Goal: Information Seeking & Learning: Understand process/instructions

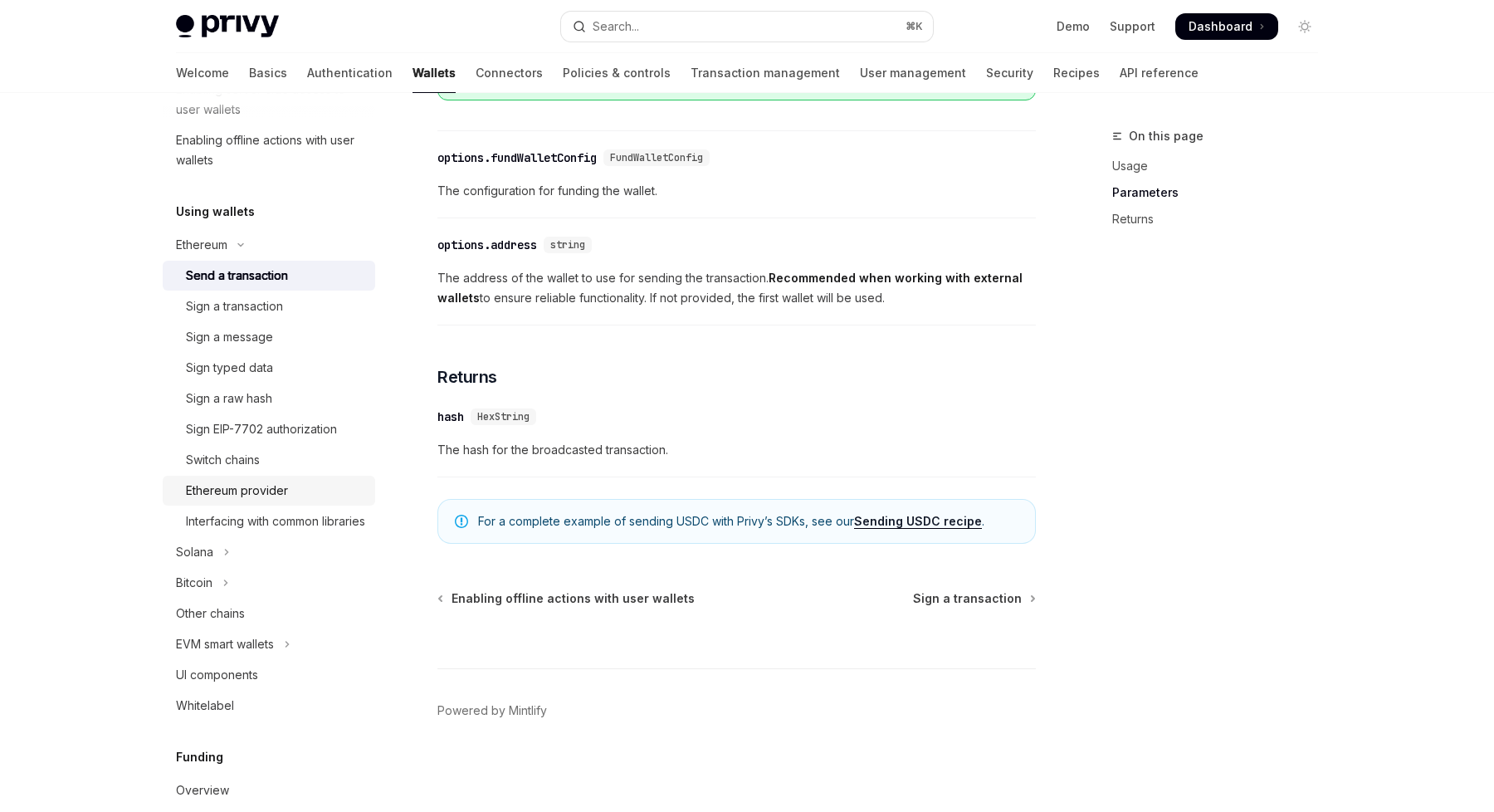
scroll to position [318, 0]
click at [237, 253] on button "Ethereum" at bounding box center [268, 249] width 213 height 30
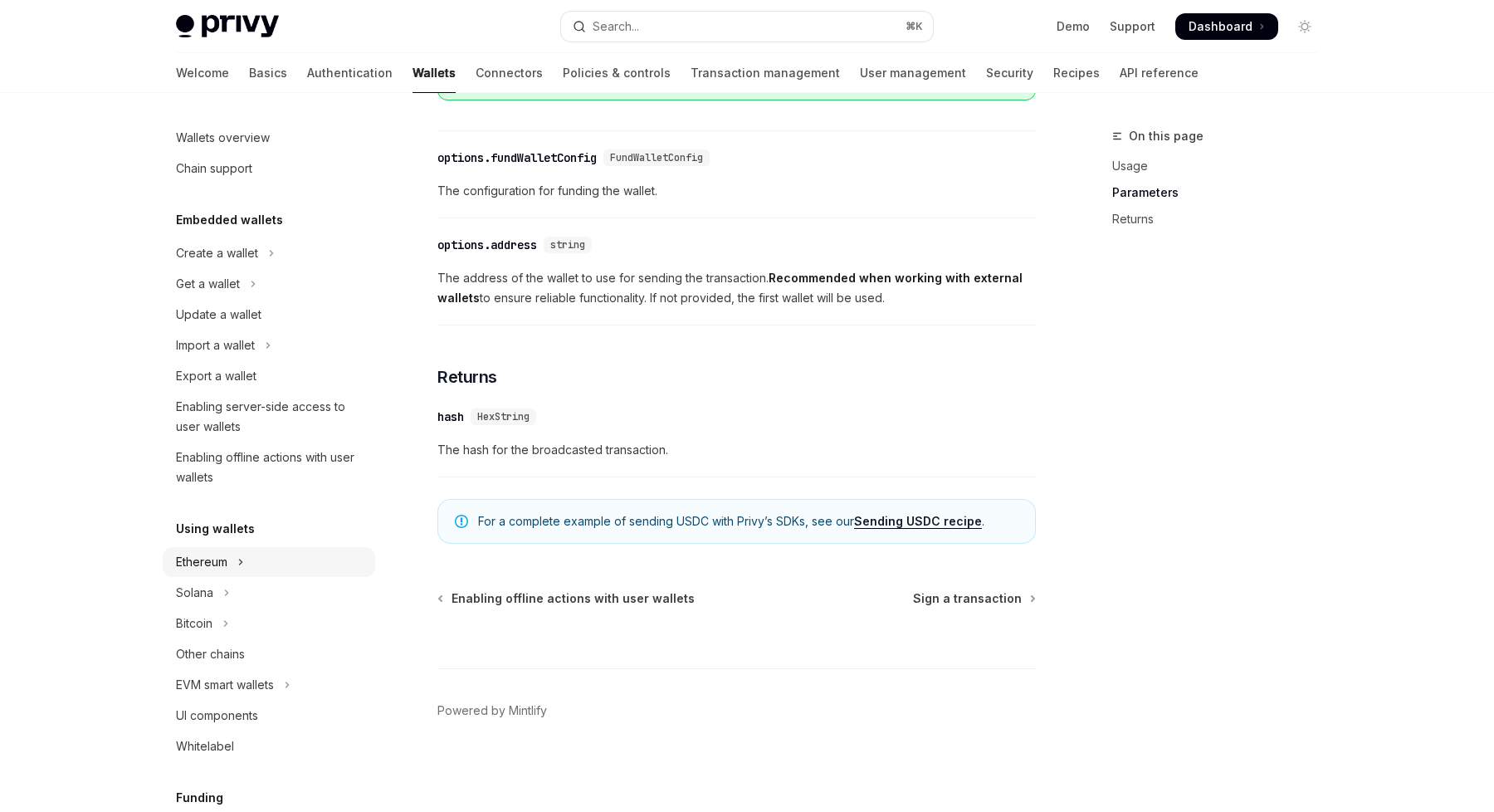
scroll to position [0, 0]
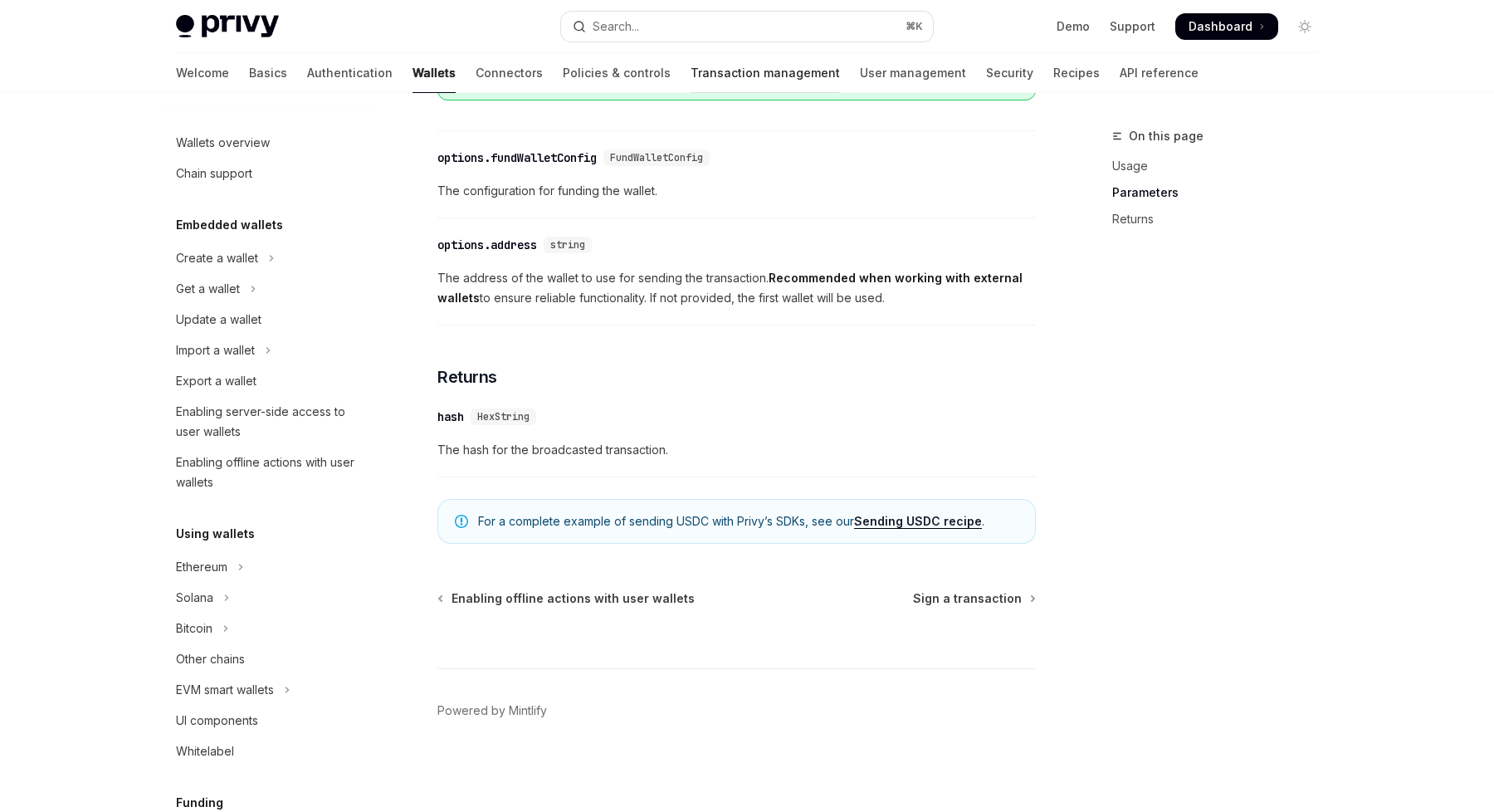
click at [690, 64] on link "Transaction management" at bounding box center [765, 73] width 149 height 40
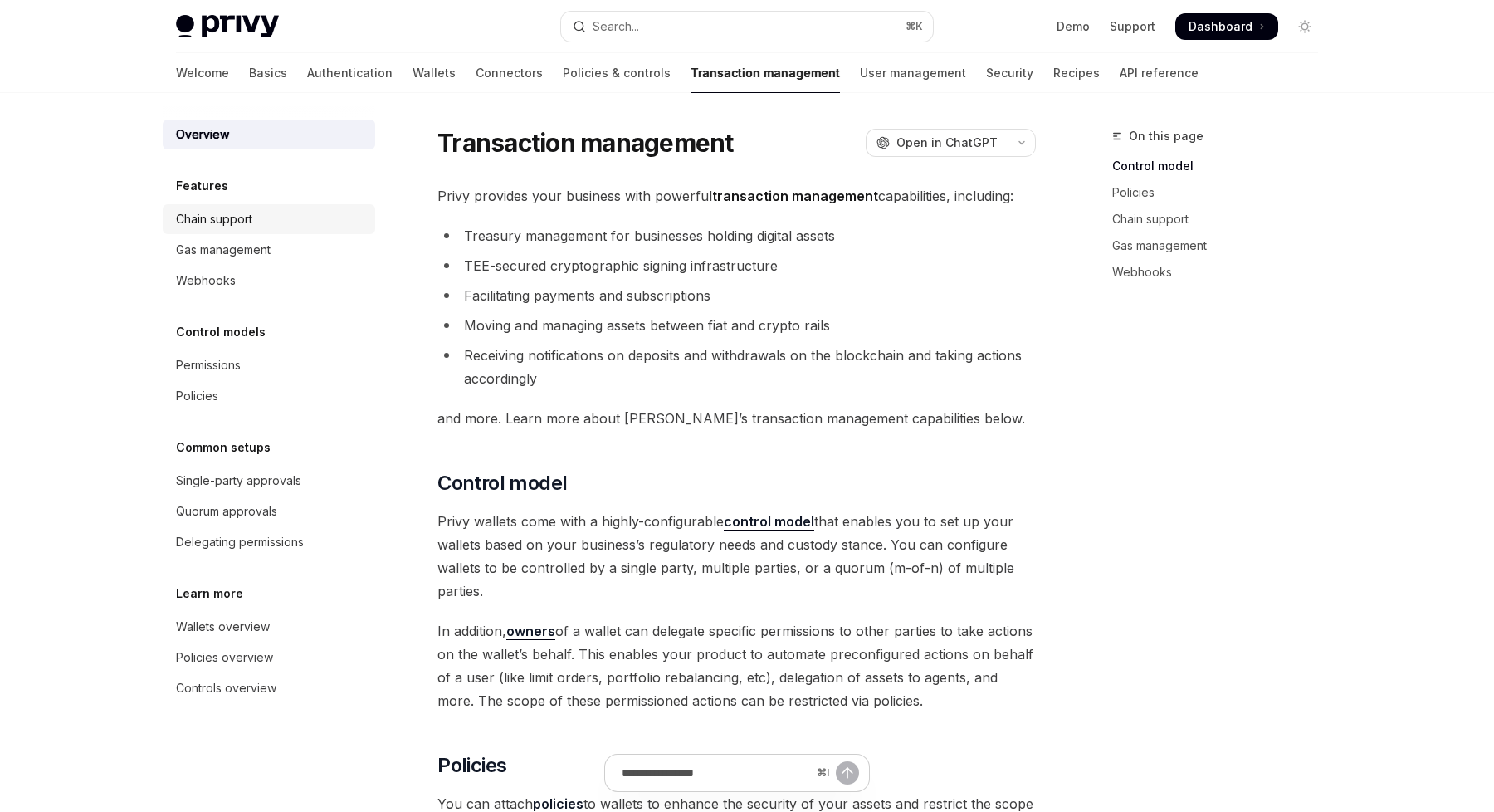
click at [196, 218] on div "Chain support" at bounding box center [214, 219] width 77 height 20
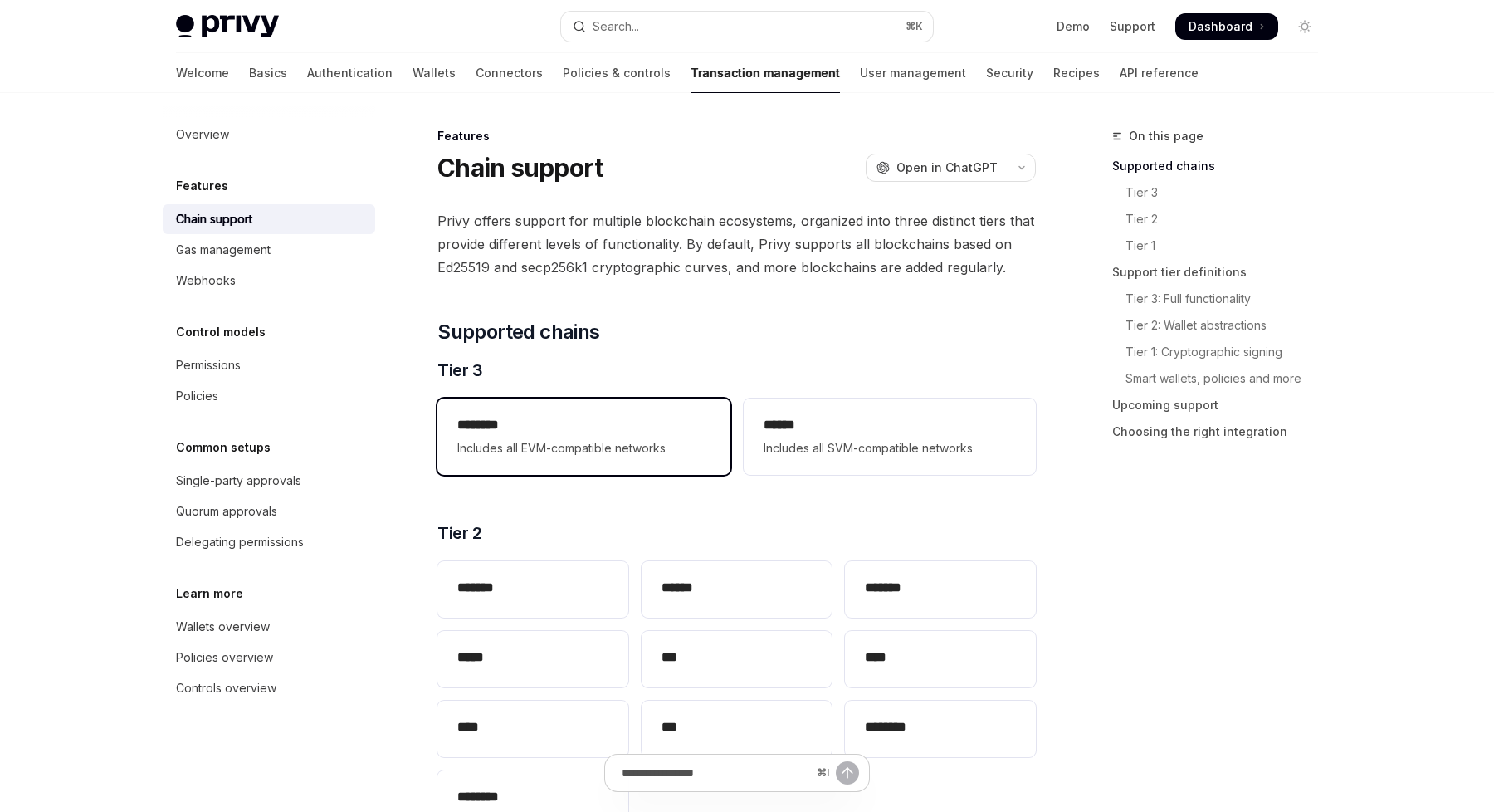
click at [654, 458] on div "******** Includes all EVM-compatible networks" at bounding box center [584, 437] width 292 height 77
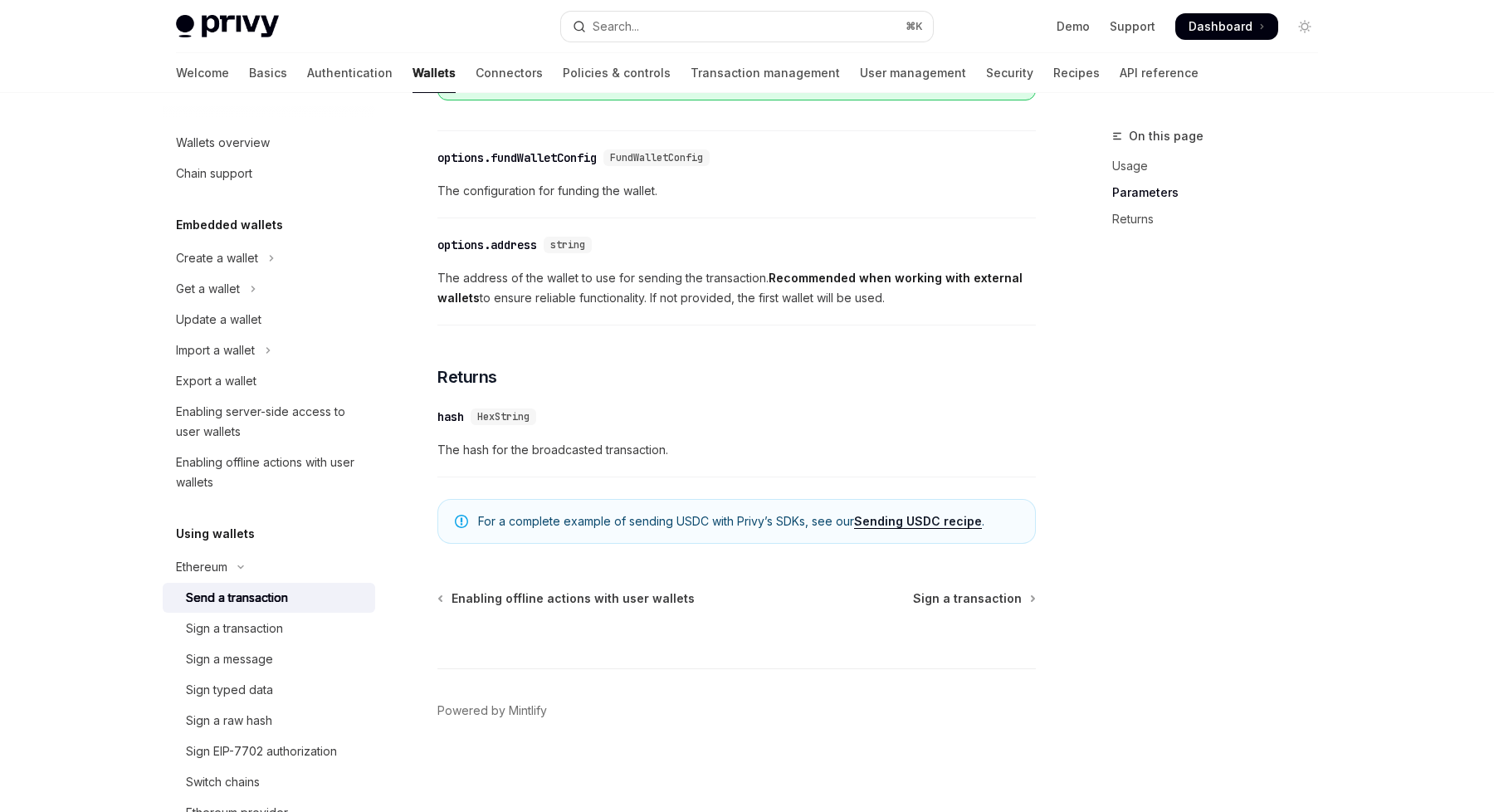
scroll to position [26, 0]
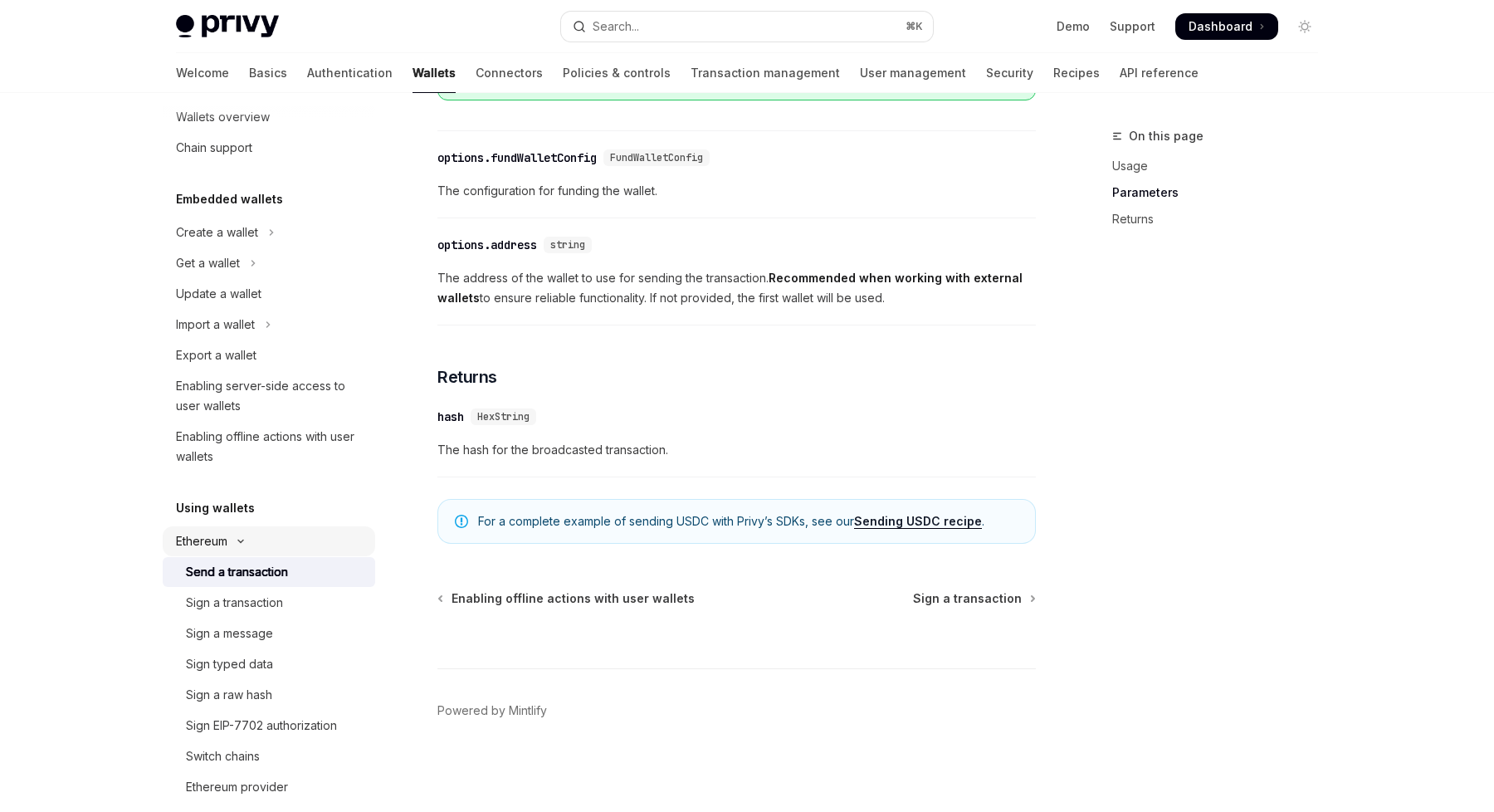
click at [225, 543] on div "Ethereum" at bounding box center [202, 541] width 52 height 20
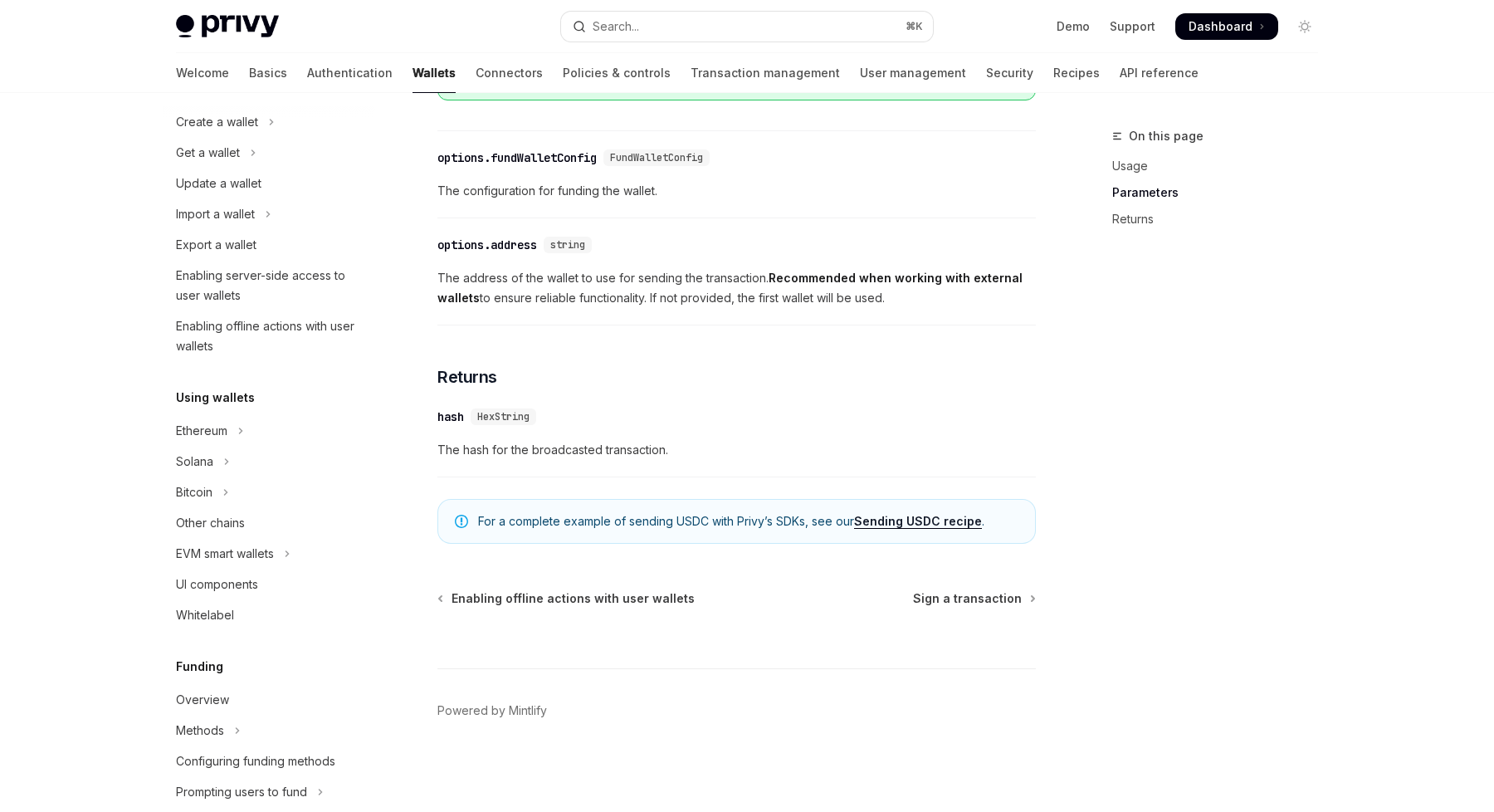
scroll to position [0, 0]
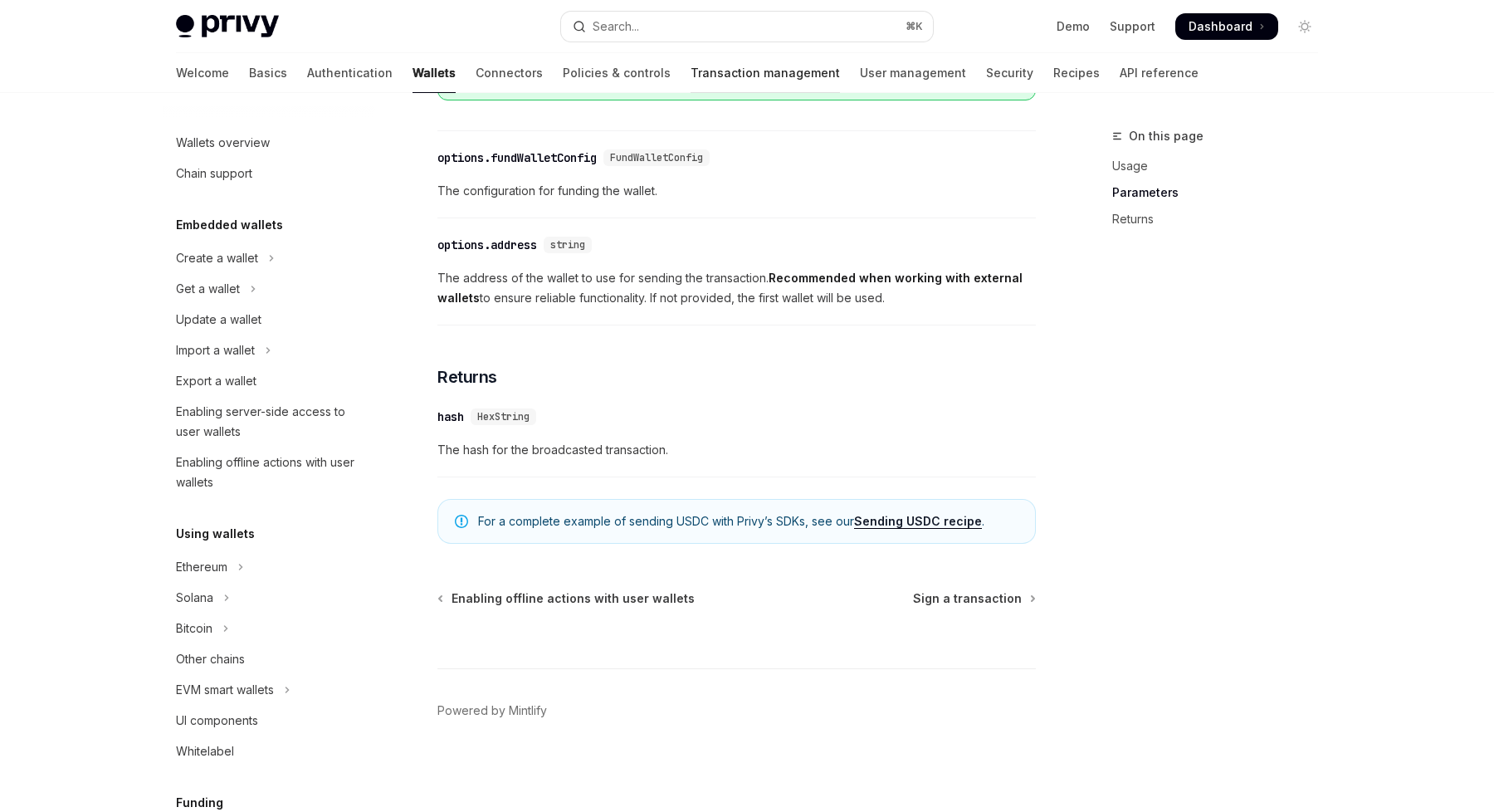
click at [690, 74] on link "Transaction management" at bounding box center [765, 73] width 149 height 40
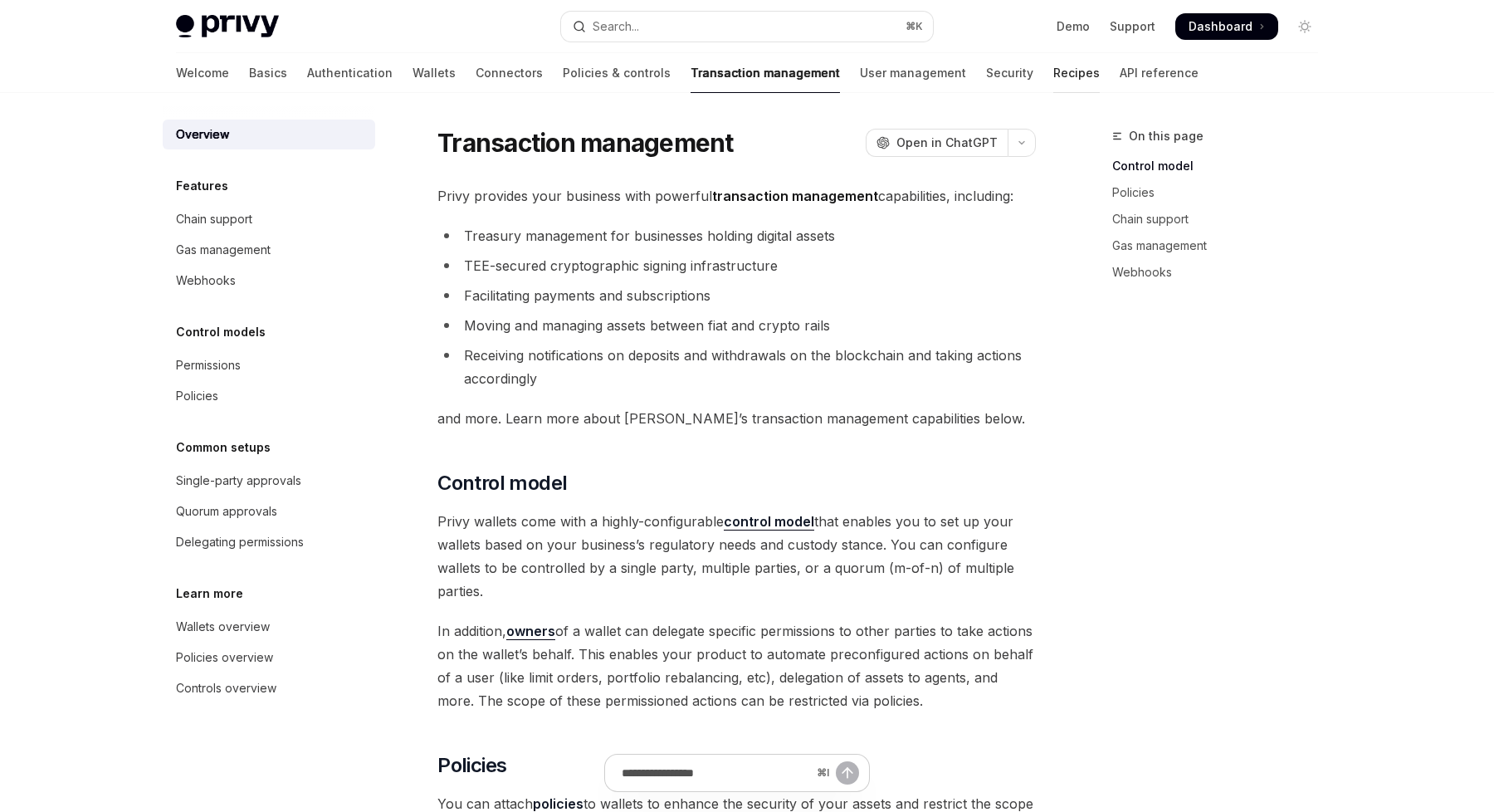
click at [1053, 68] on link "Recipes" at bounding box center [1076, 73] width 47 height 40
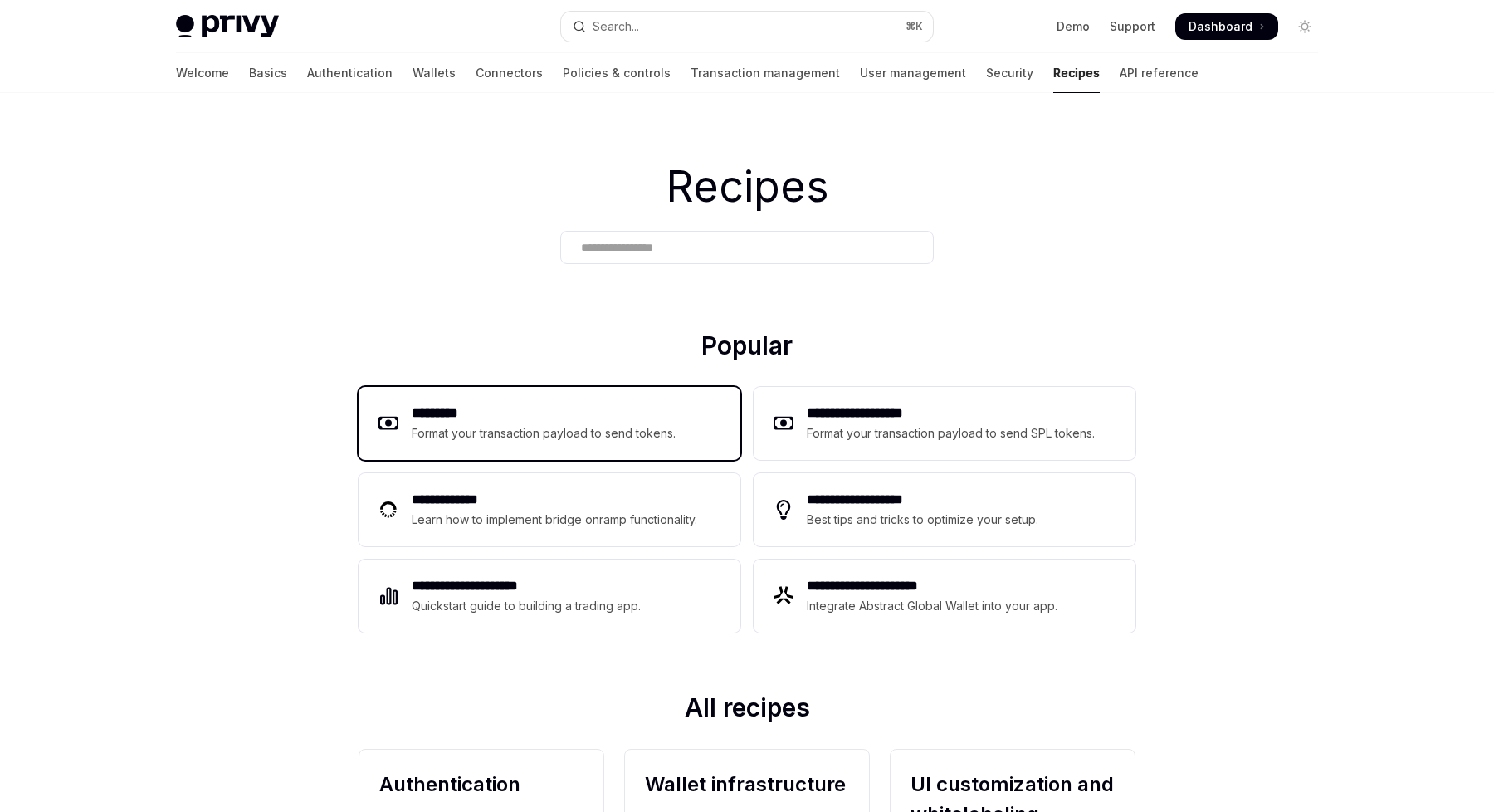
click at [455, 415] on h2 "*********" at bounding box center [544, 414] width 265 height 20
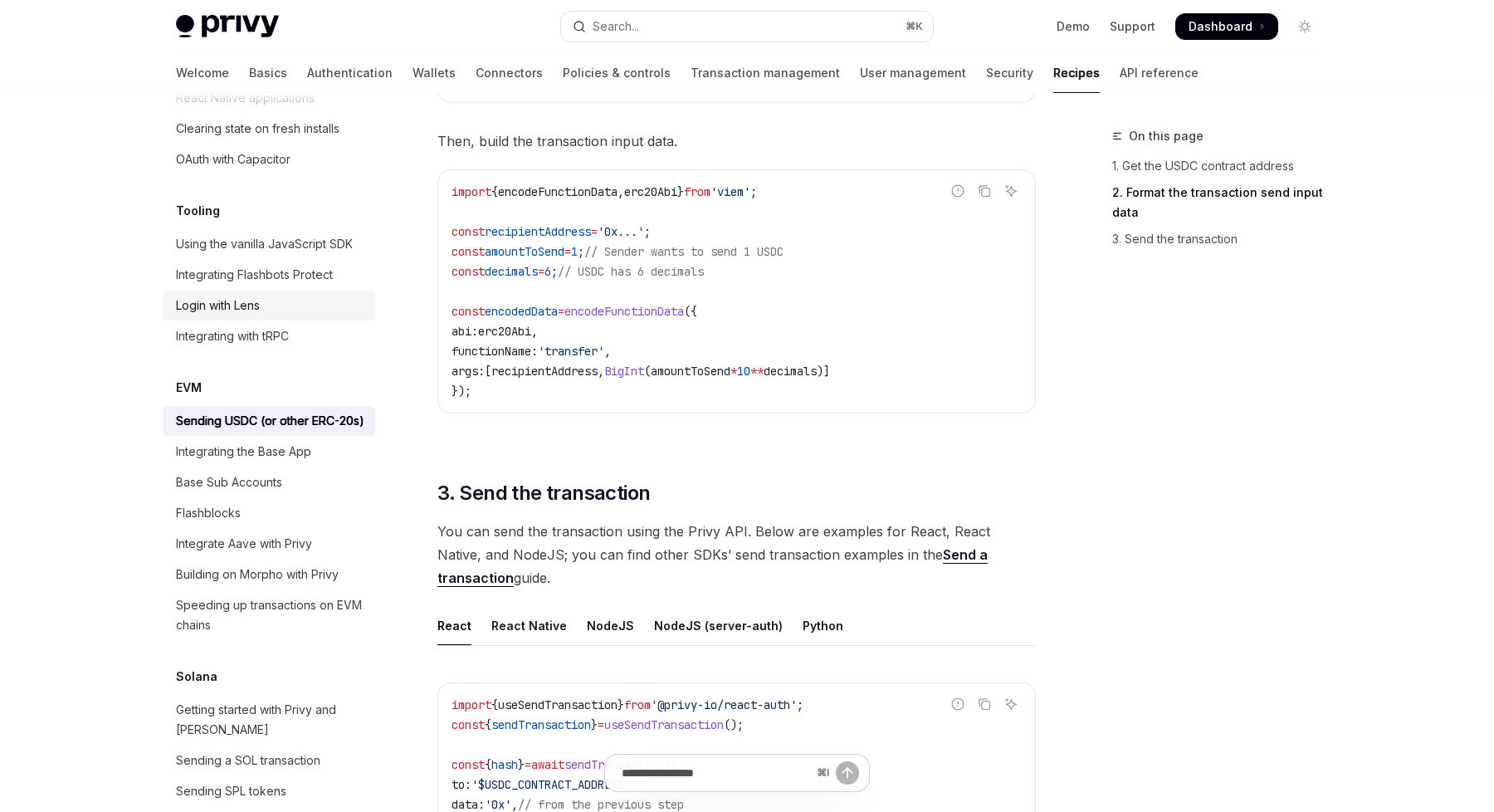
scroll to position [2100, 0]
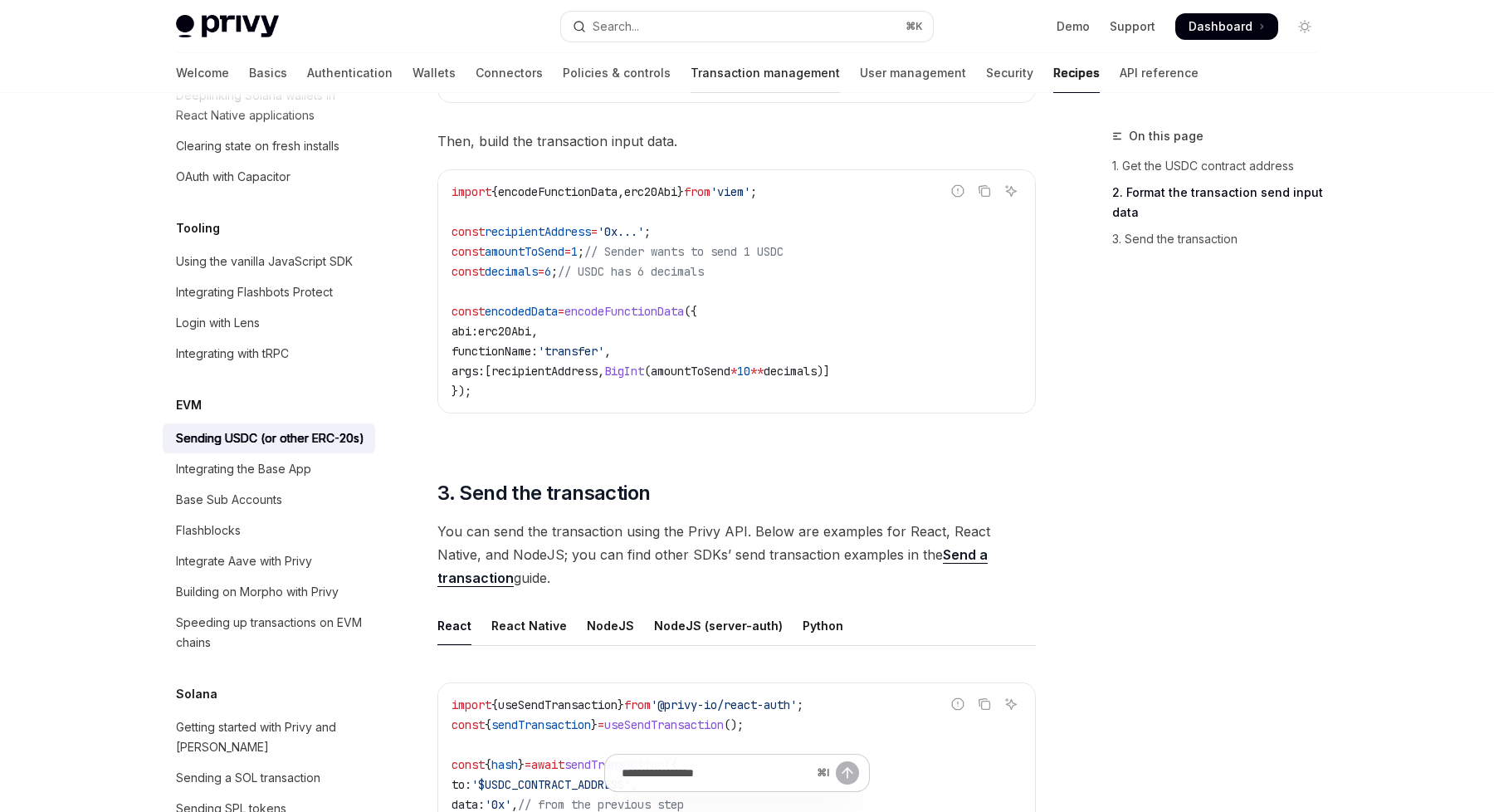
click at [690, 67] on link "Transaction management" at bounding box center [765, 73] width 149 height 40
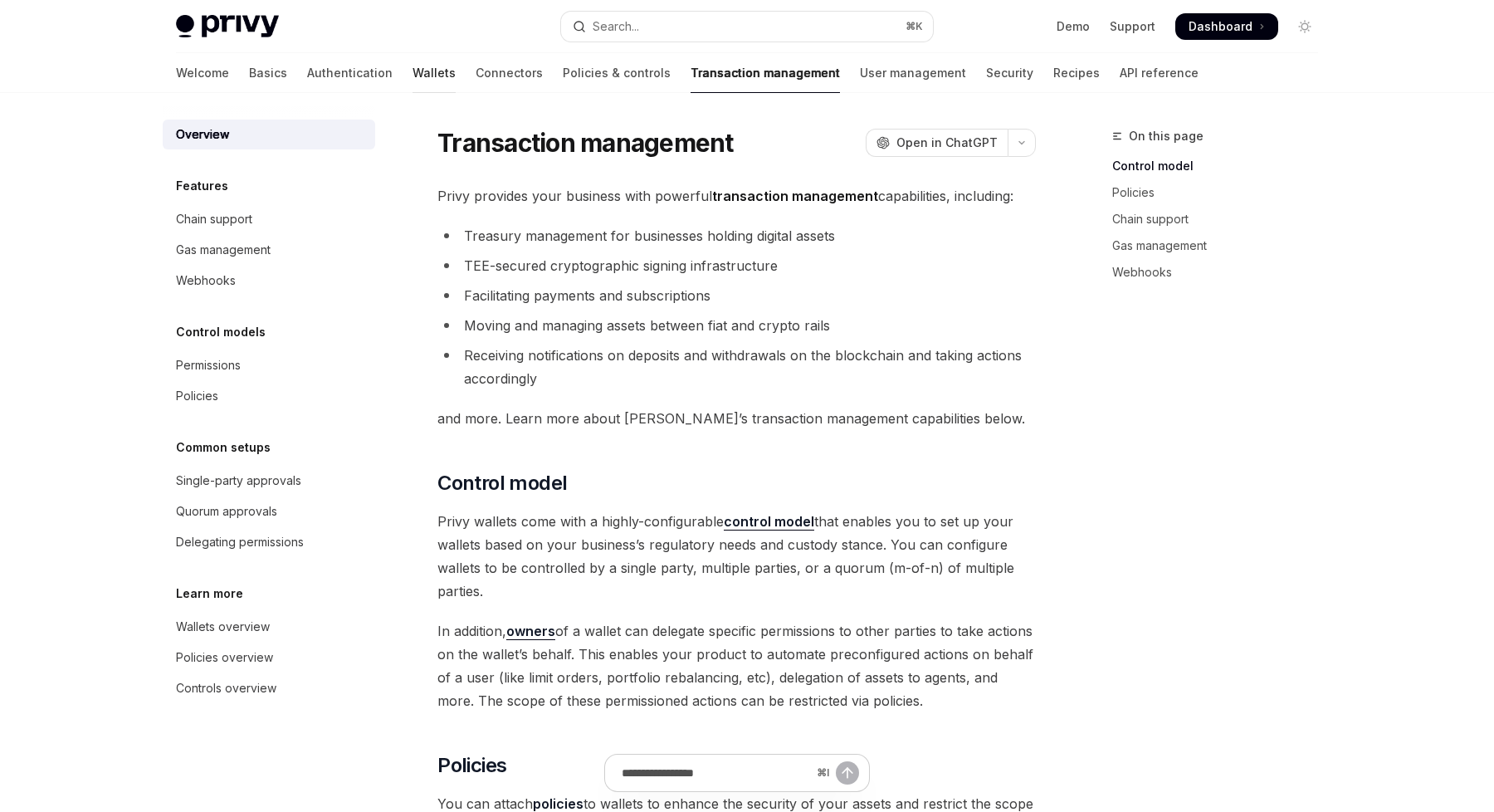
click at [413, 73] on link "Wallets" at bounding box center [434, 73] width 43 height 40
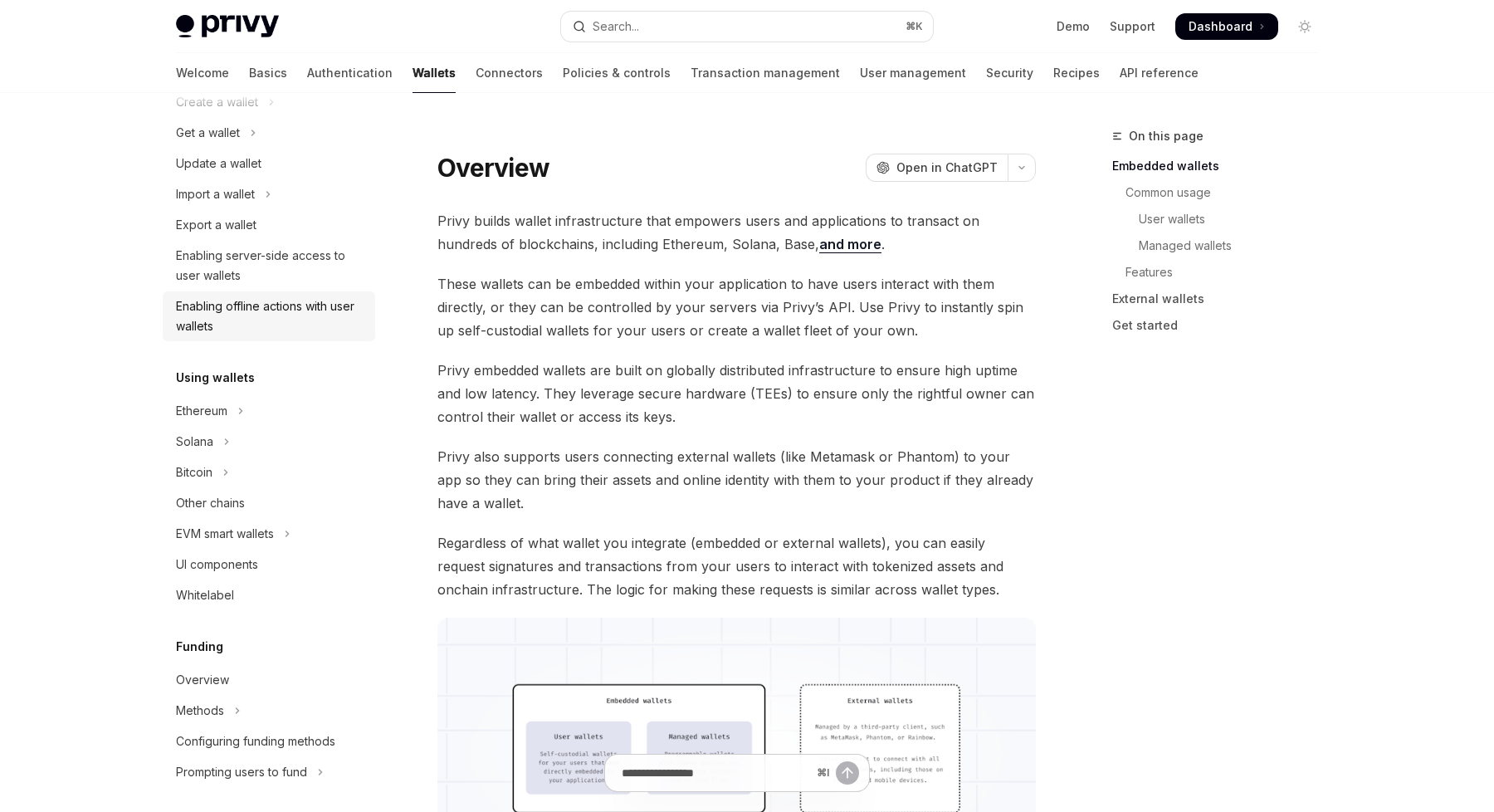
scroll to position [173, 0]
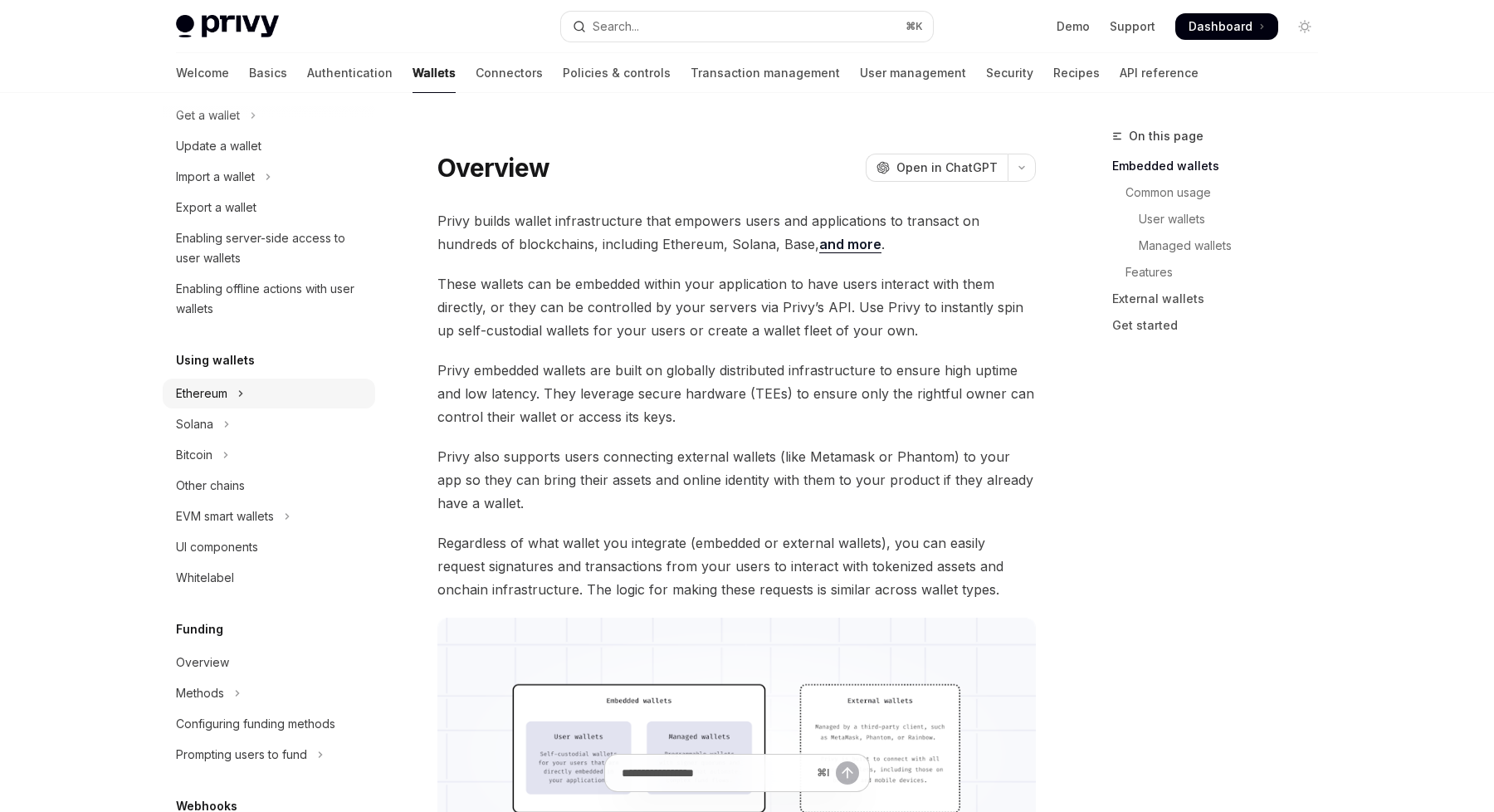
click at [218, 389] on div "Ethereum" at bounding box center [202, 393] width 52 height 20
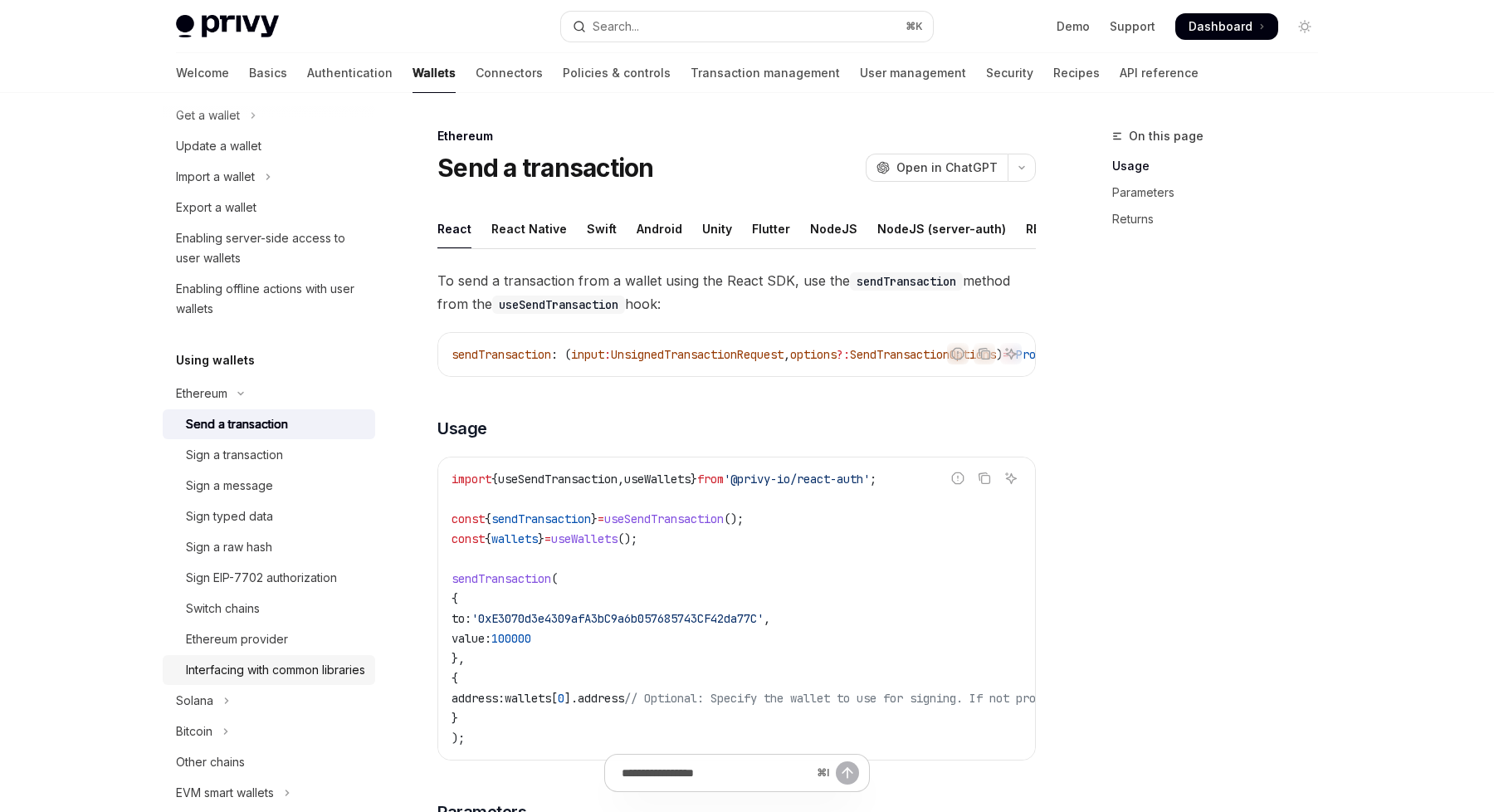
click at [244, 679] on div "Interfacing with common libraries" at bounding box center [275, 669] width 179 height 20
type textarea "*"
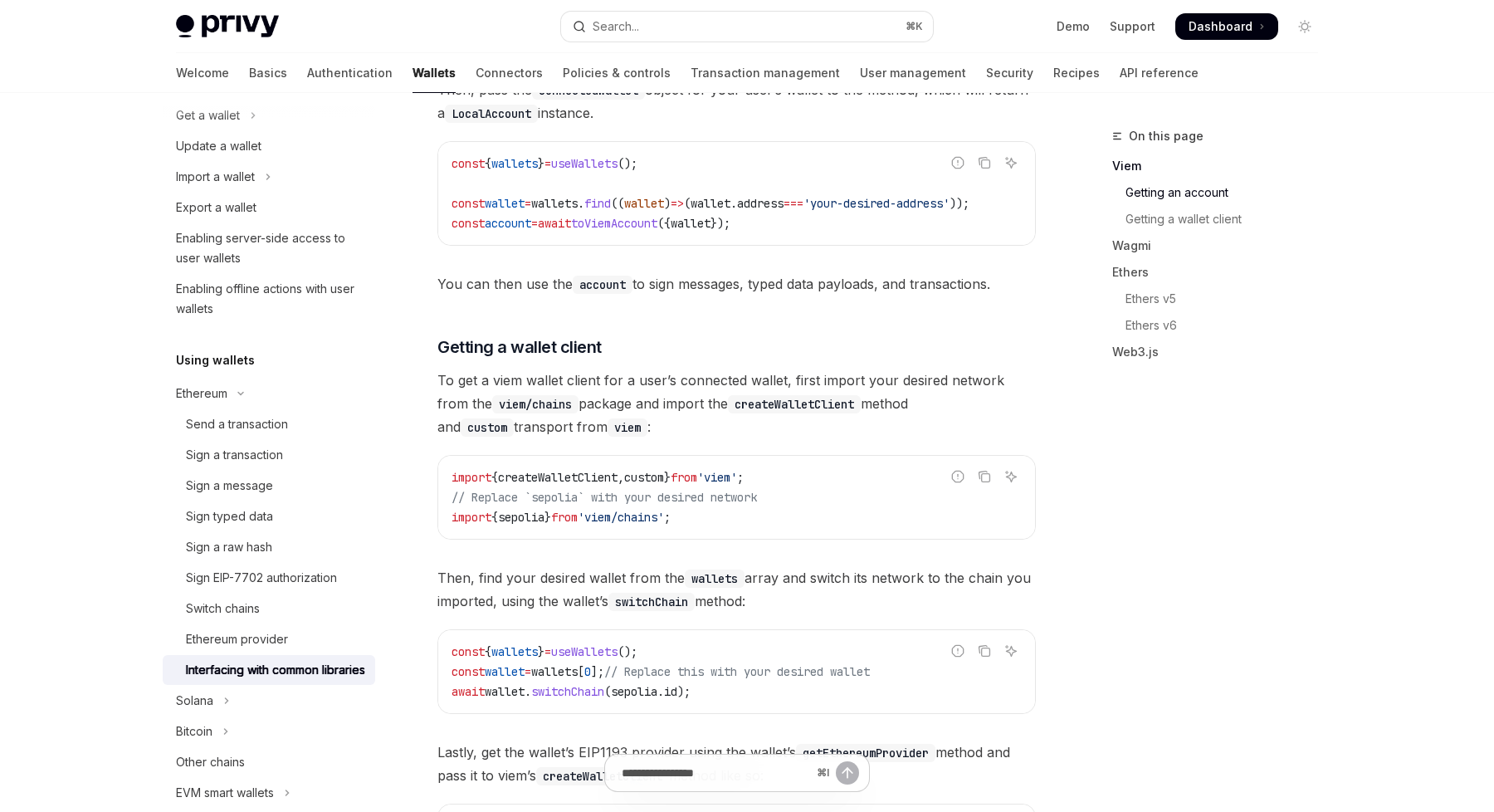
scroll to position [681, 0]
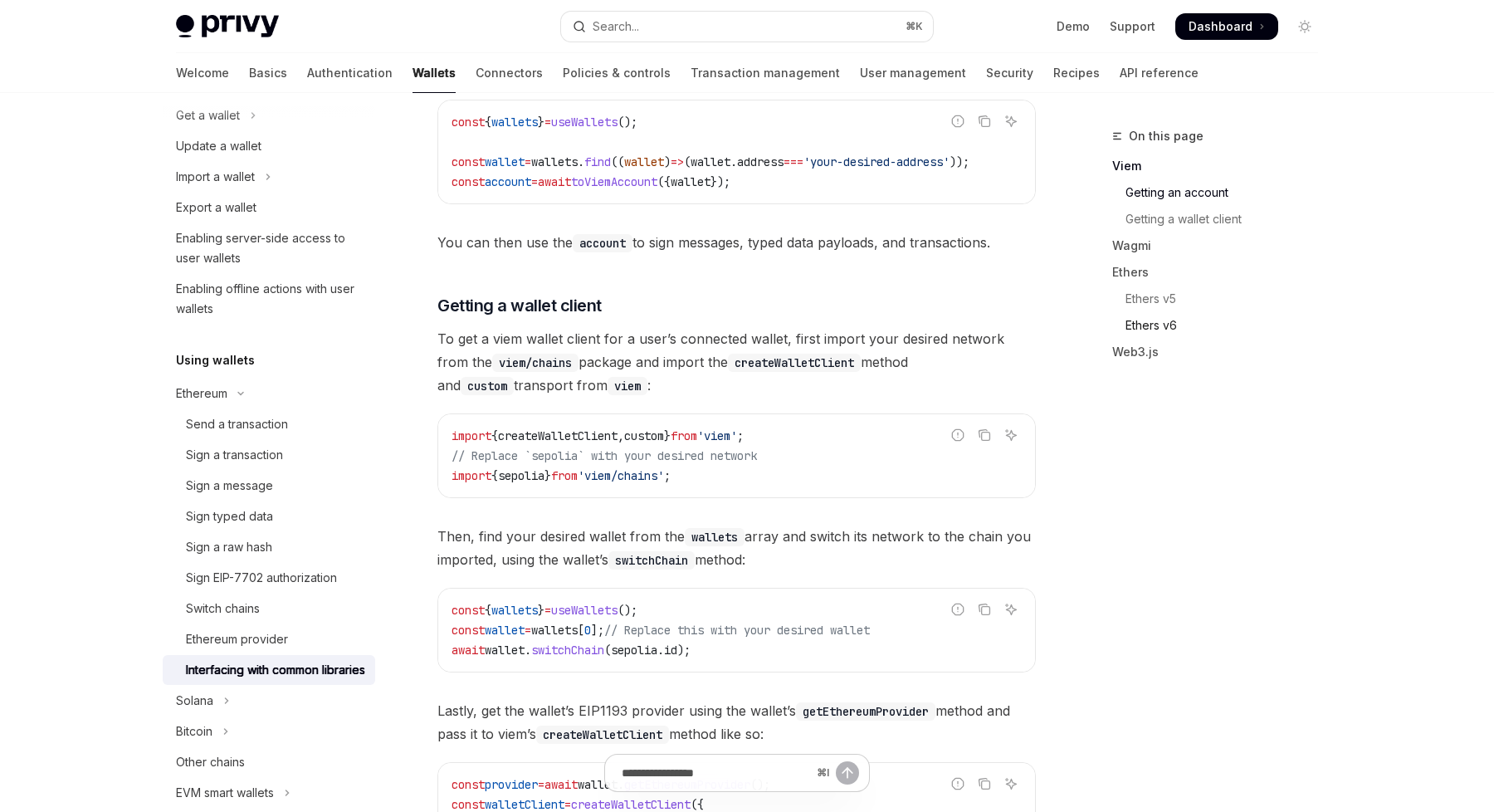
click at [1137, 321] on link "Ethers v6" at bounding box center [1221, 325] width 219 height 27
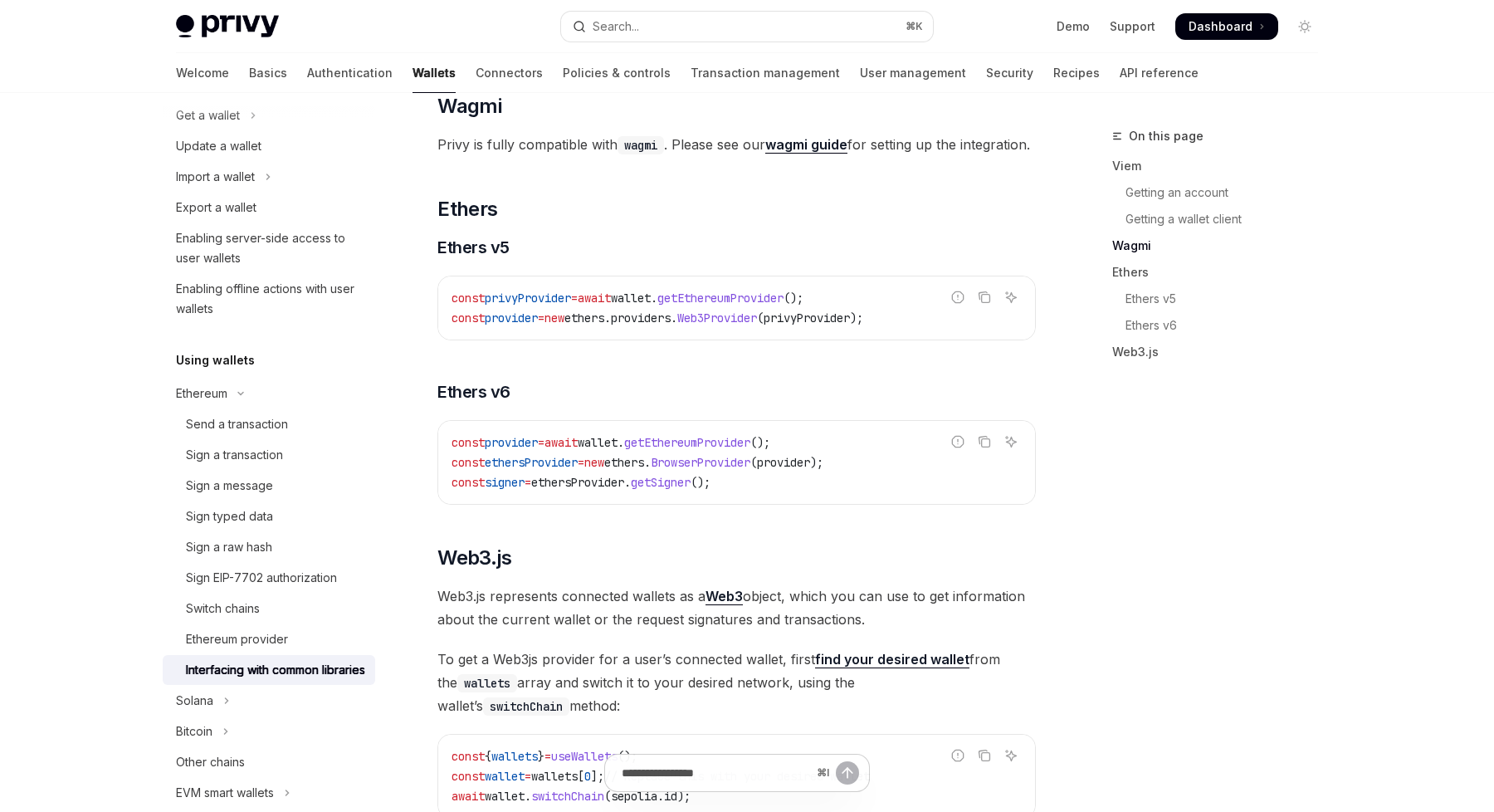
scroll to position [1635, 0]
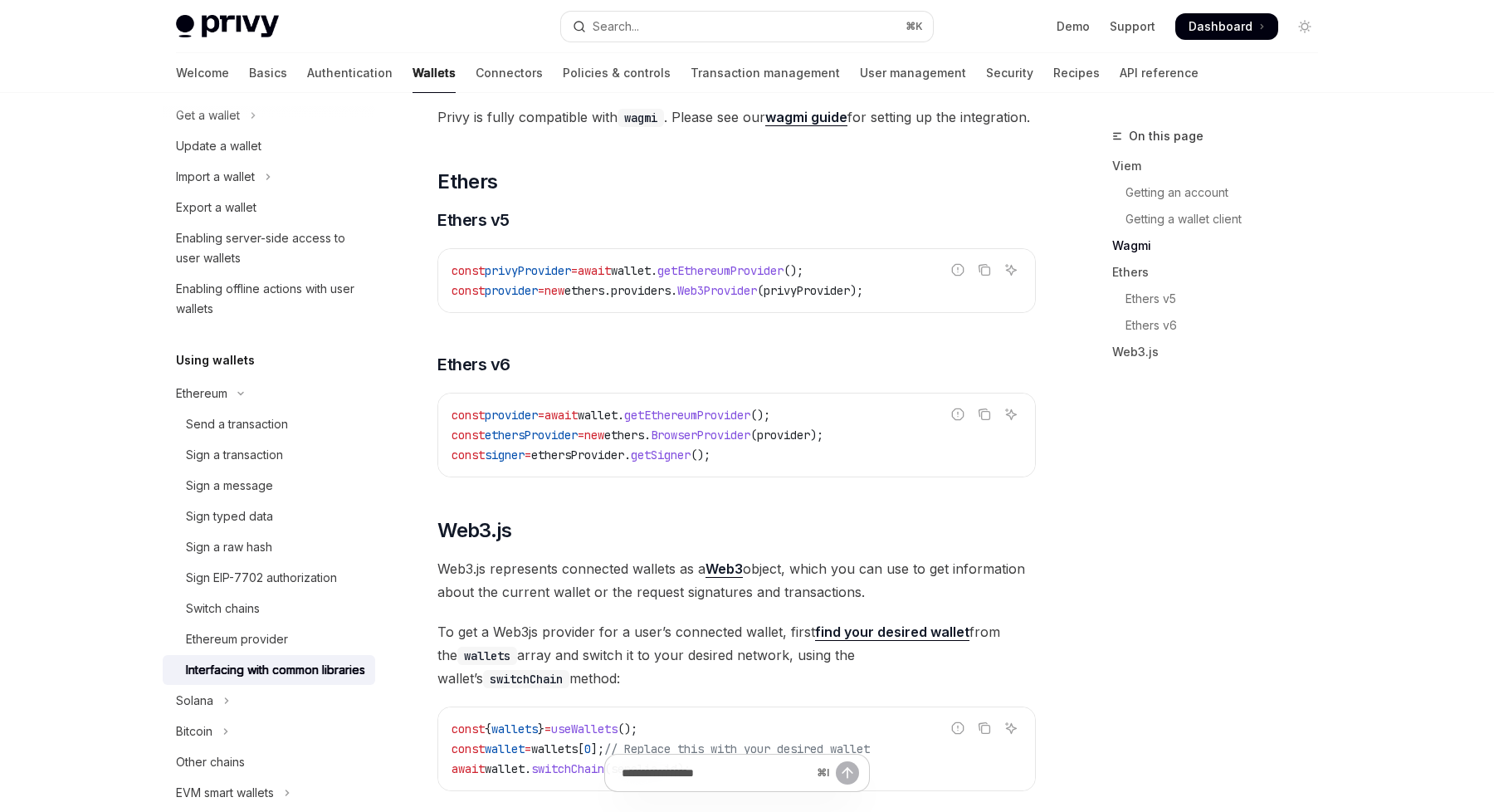
click at [461, 423] on span "const" at bounding box center [469, 415] width 33 height 15
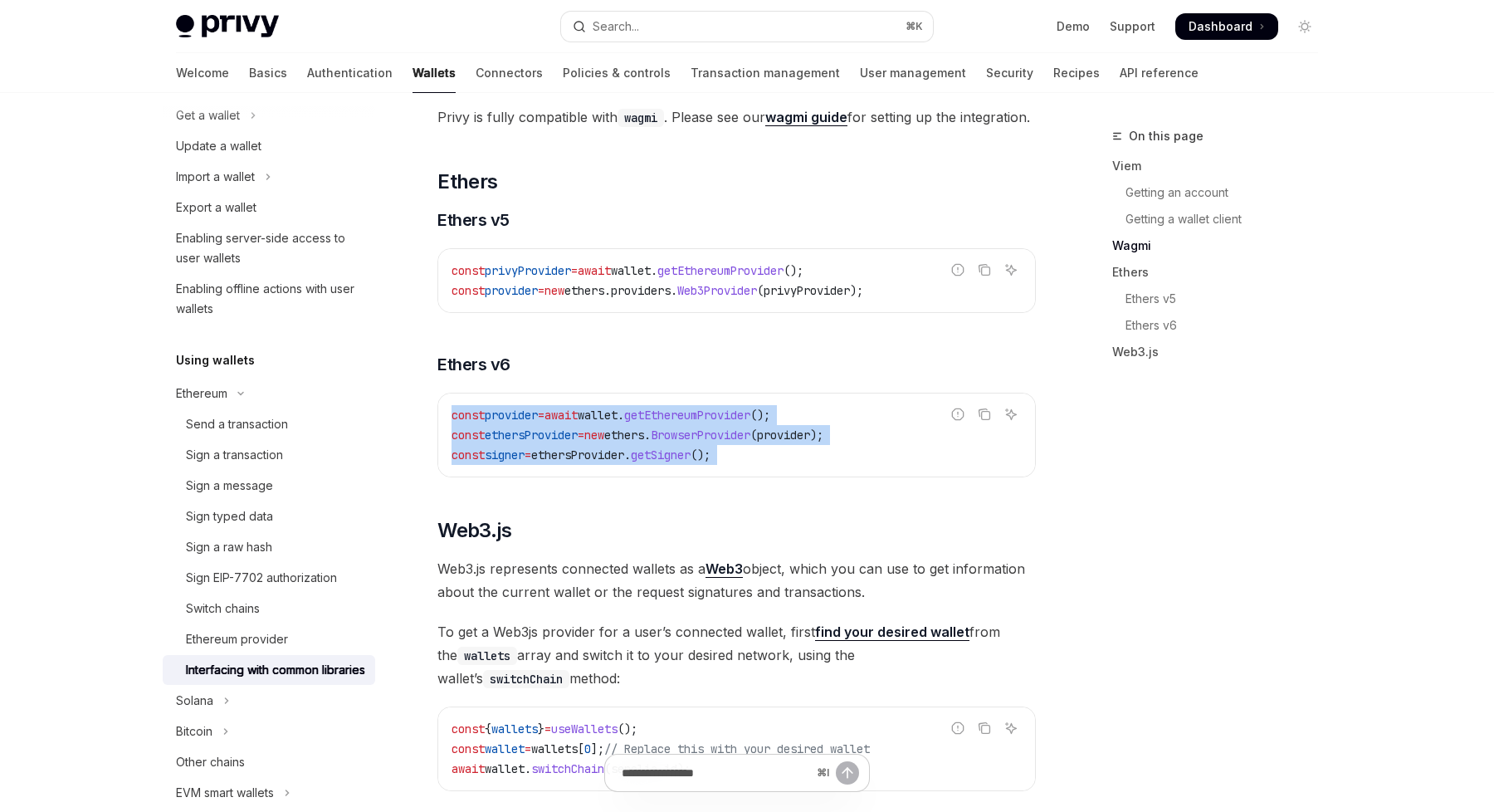
drag, startPoint x: 461, startPoint y: 448, endPoint x: 794, endPoint y: 495, distance: 336.3
click at [794, 476] on div "const provider = await wallet . getEthereumProvider (); const ethersProvider = …" at bounding box center [737, 435] width 597 height 83
copy code "const provider = await wallet . getEthereumProvider (); const ethersProvider = …"
